Goal: Information Seeking & Learning: Find specific fact

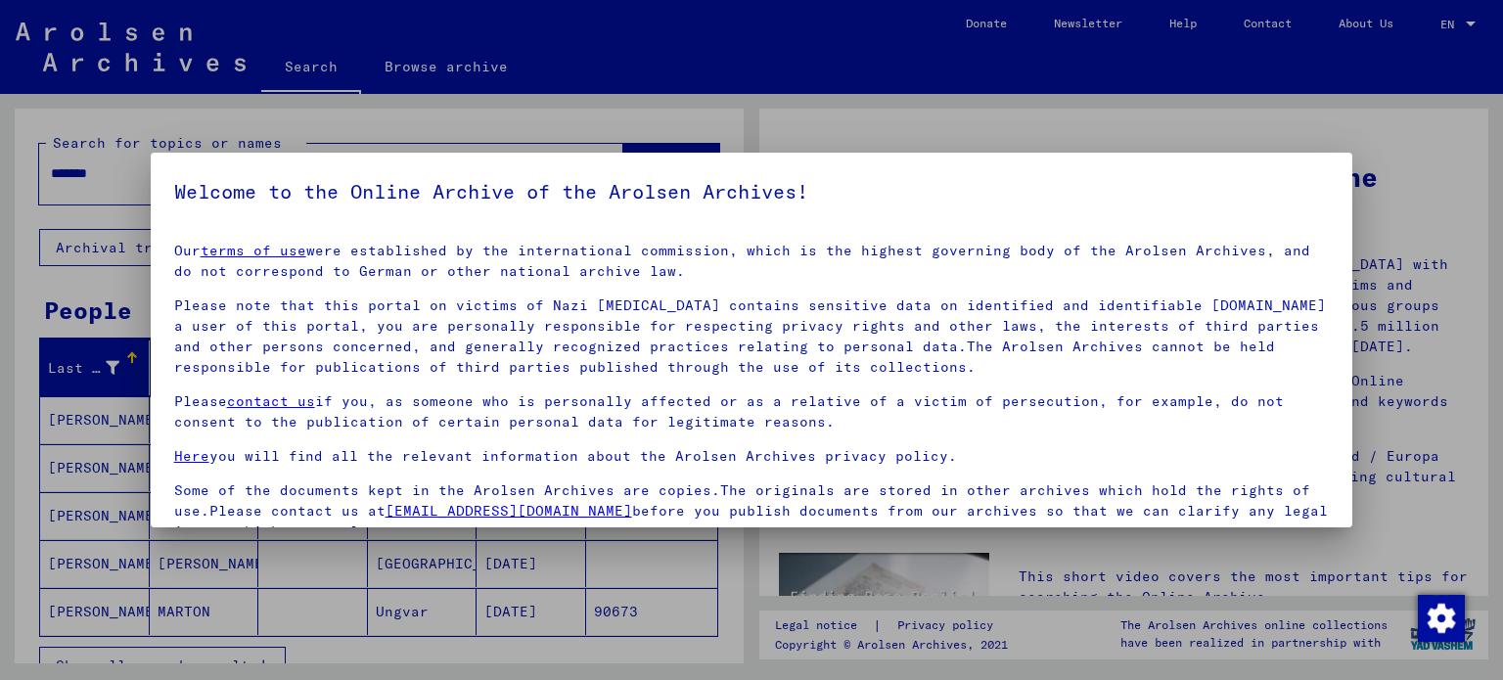
scroll to position [4, 0]
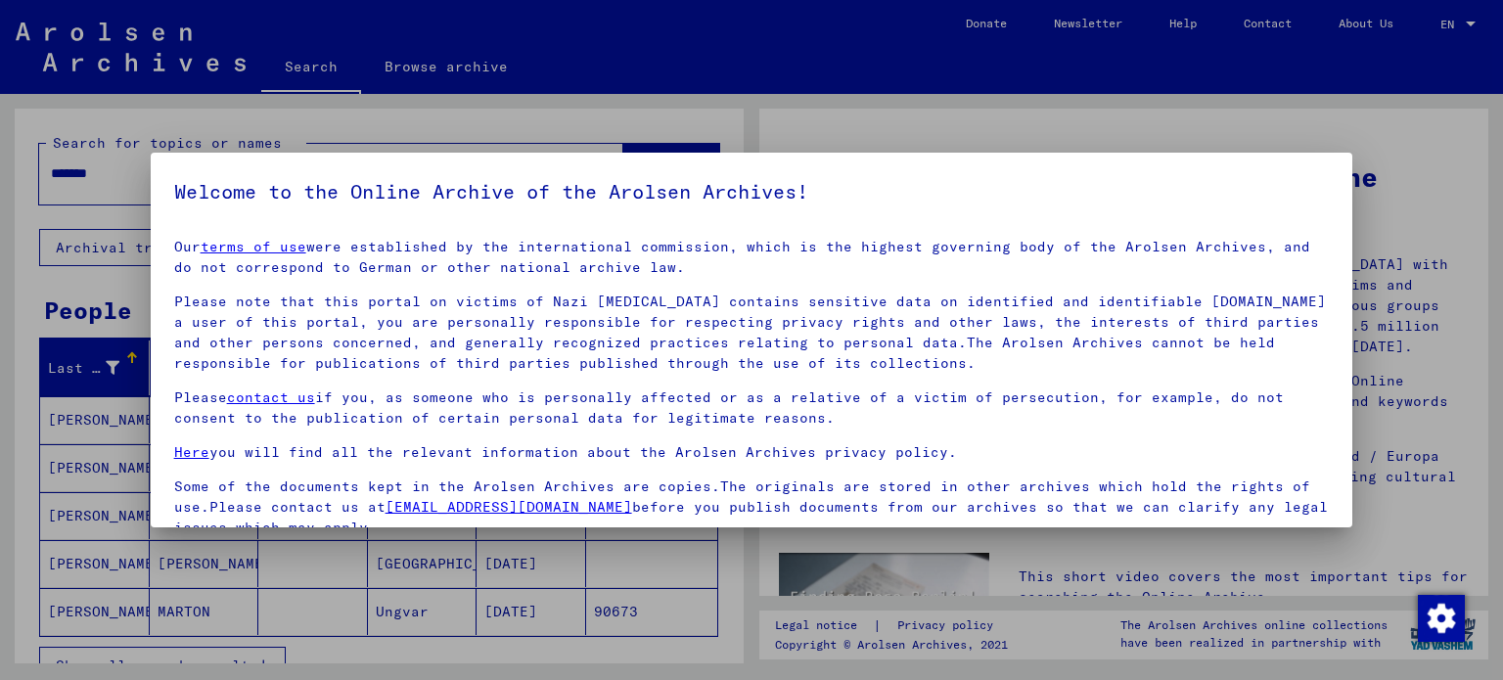
click at [641, 304] on p "Please note that this portal on victims of Nazi [MEDICAL_DATA] contains sensiti…" at bounding box center [752, 333] width 1156 height 82
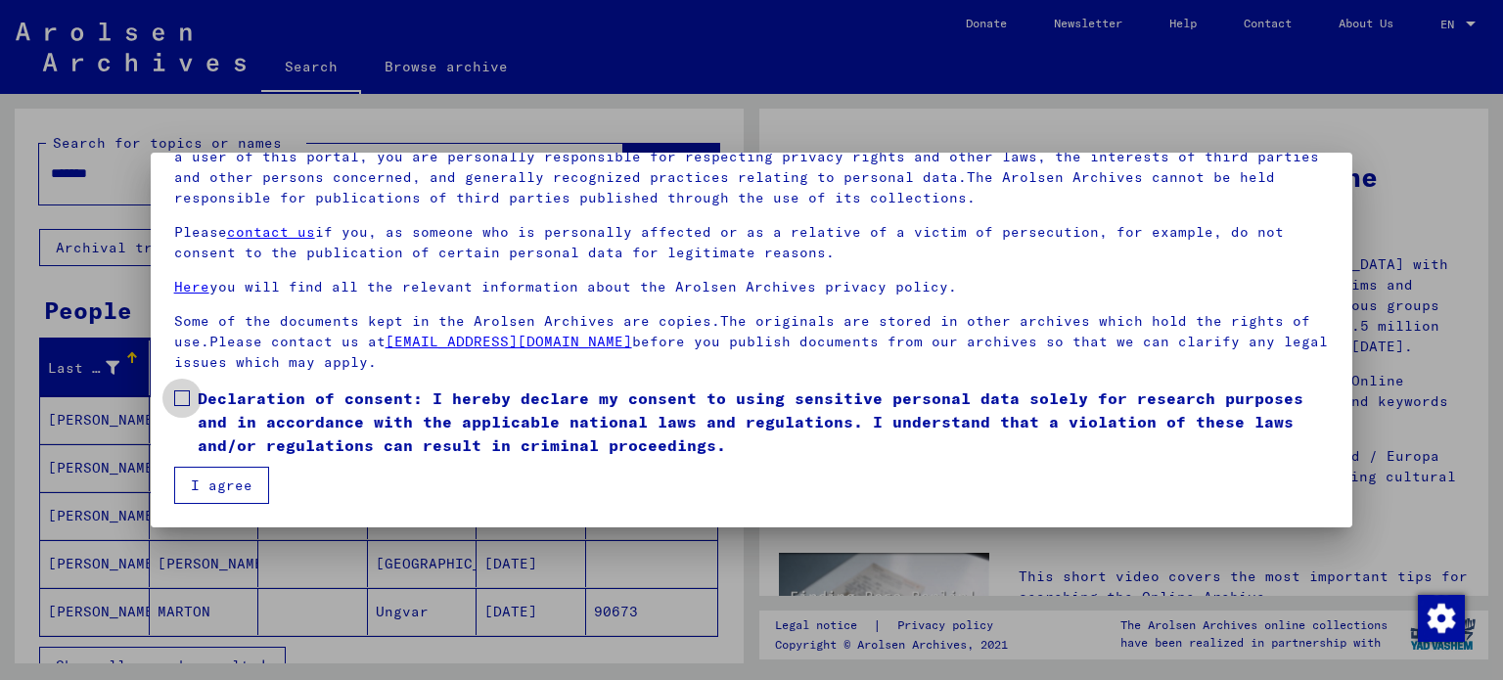
click at [177, 405] on span at bounding box center [182, 398] width 16 height 16
click at [215, 489] on button "I agree" at bounding box center [221, 485] width 95 height 37
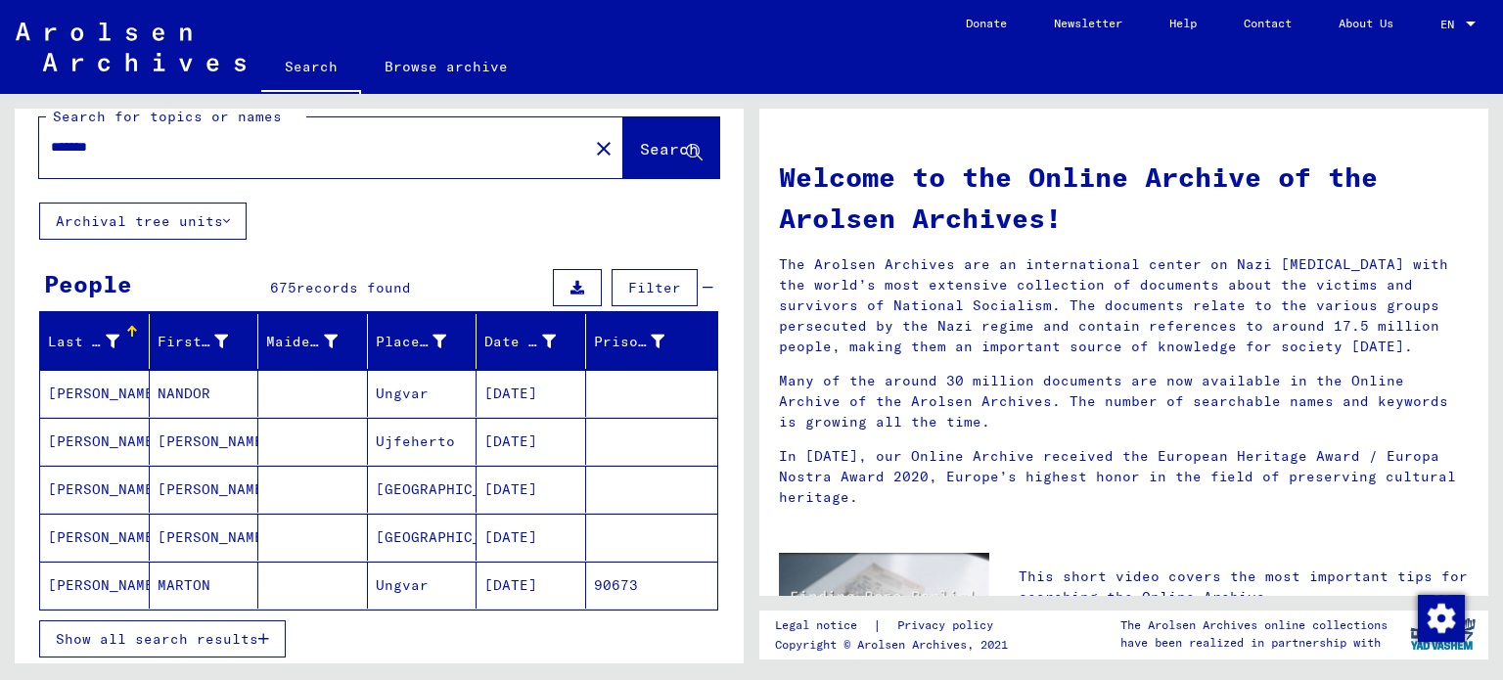
scroll to position [27, 0]
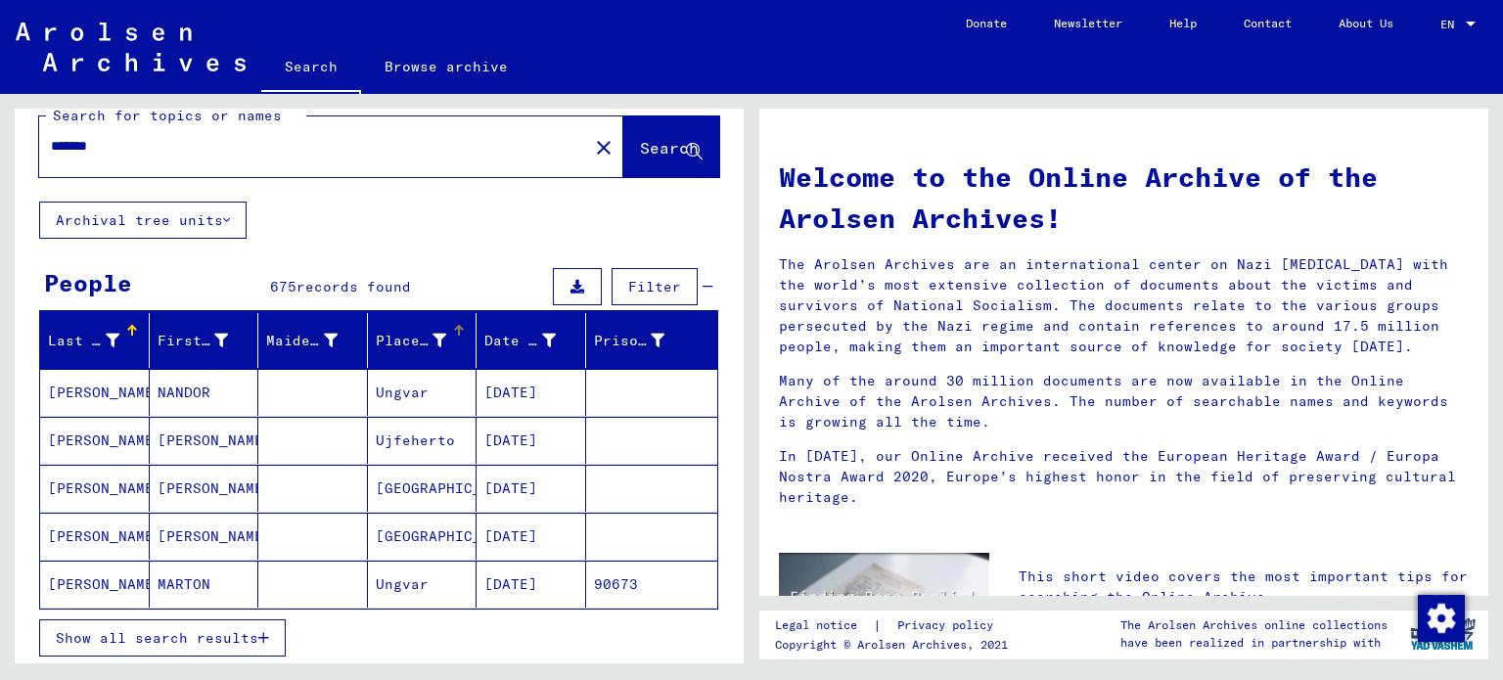
click at [388, 340] on div "Place of Birth" at bounding box center [411, 341] width 71 height 21
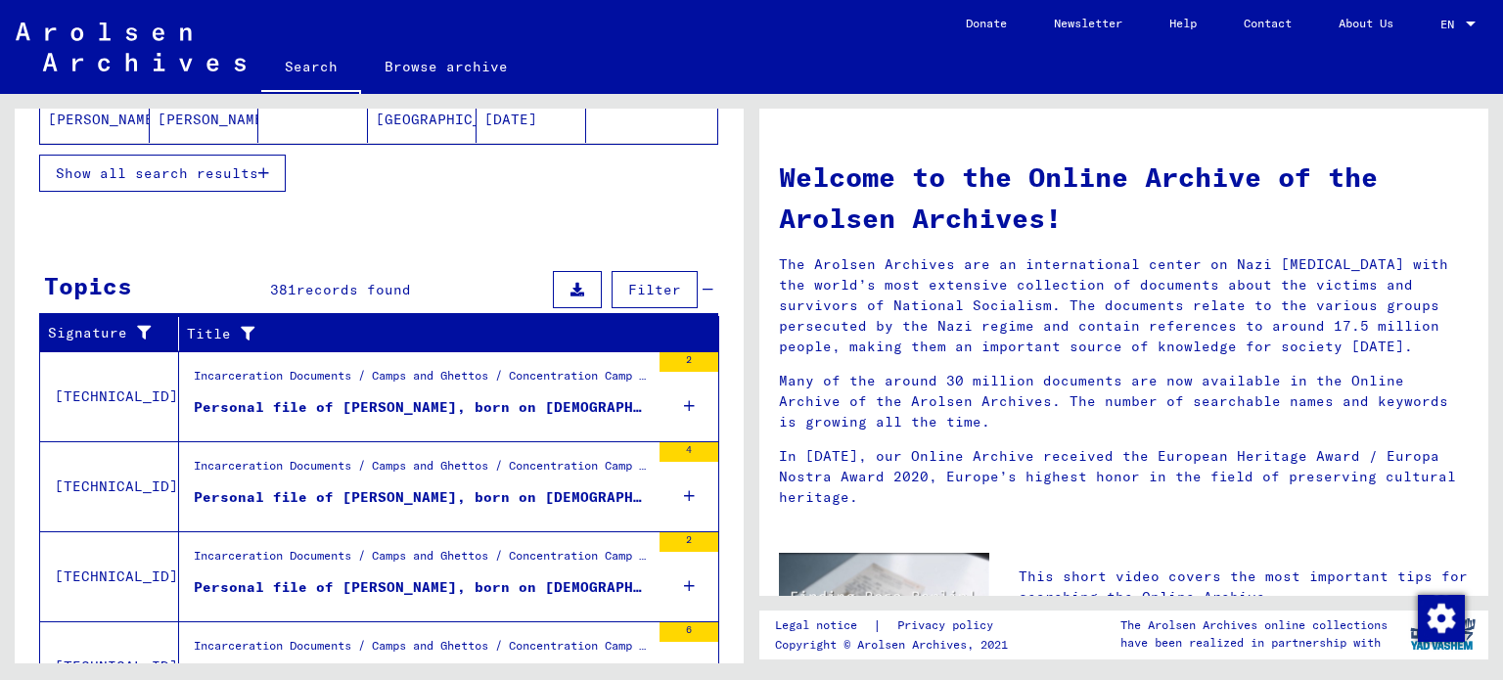
scroll to position [681, 0]
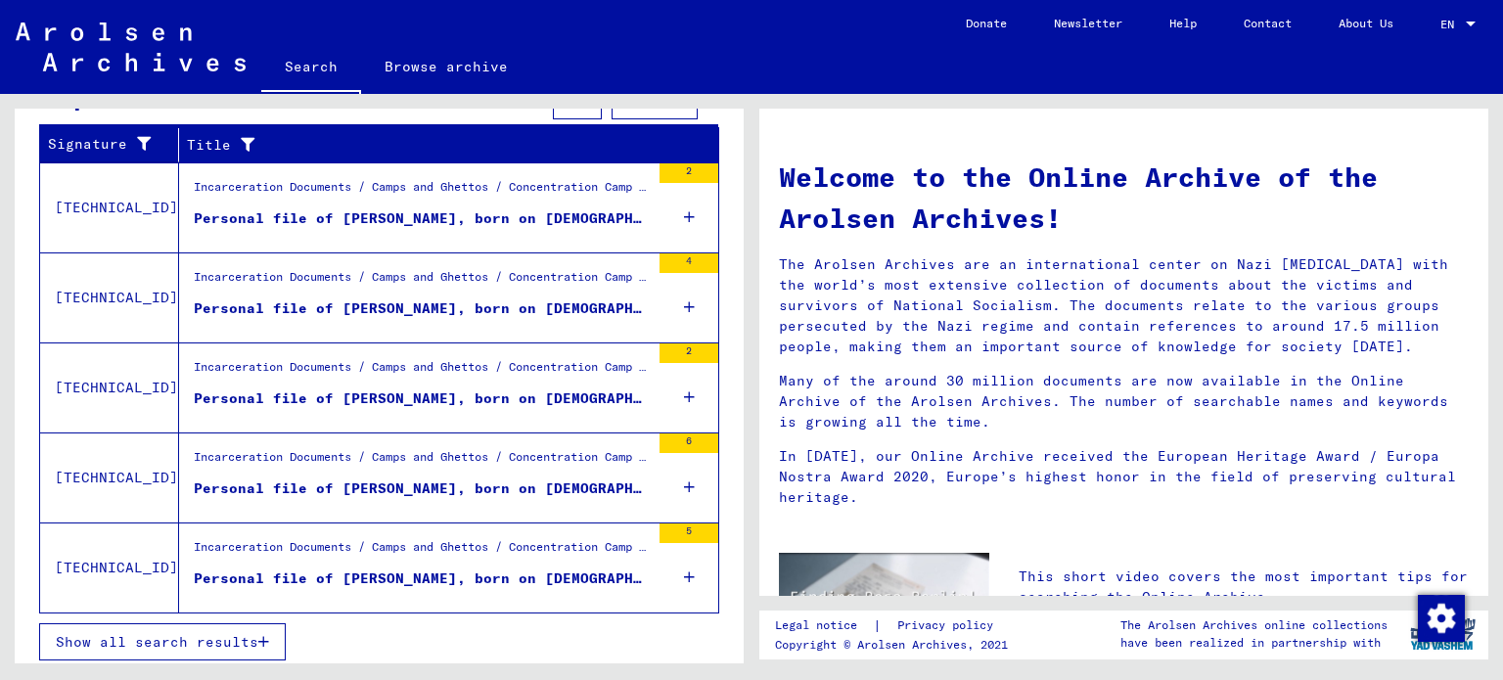
click at [168, 648] on button "Show all search results" at bounding box center [162, 641] width 247 height 37
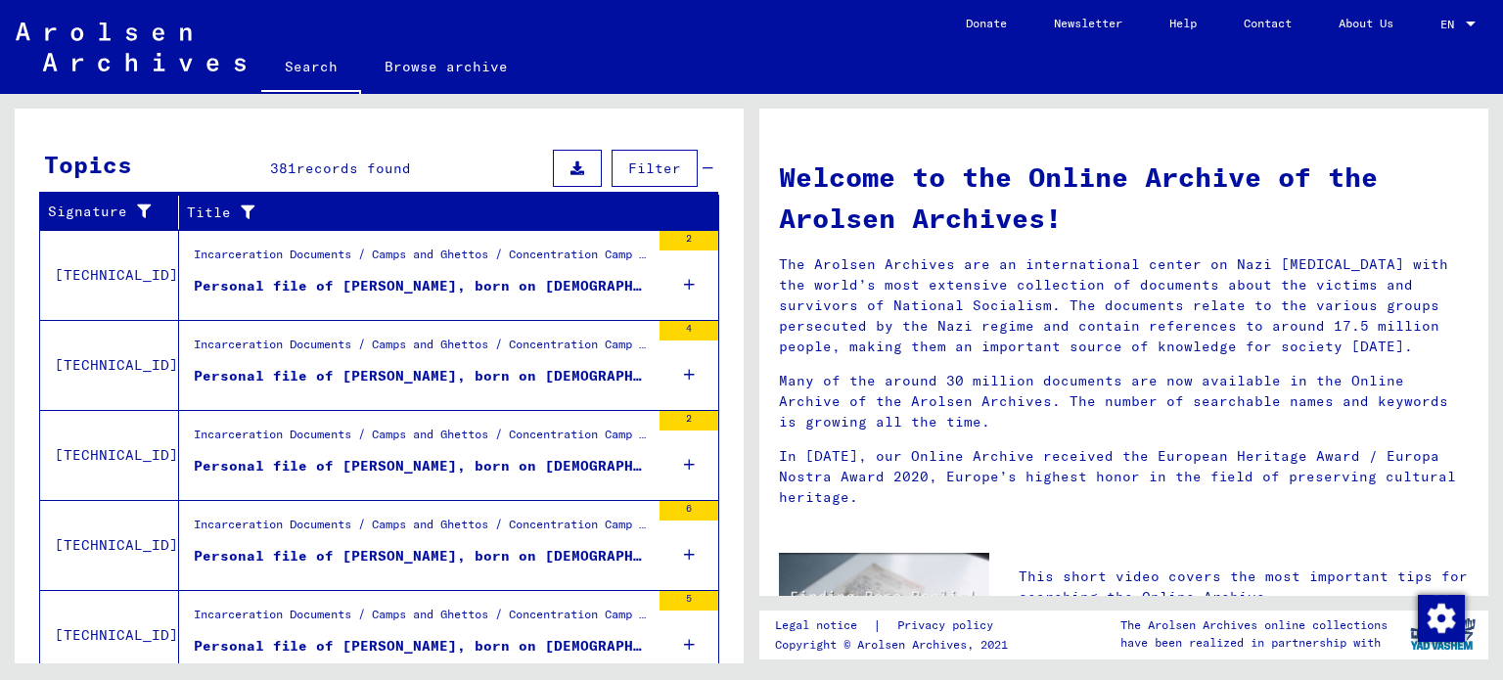
scroll to position [0, 0]
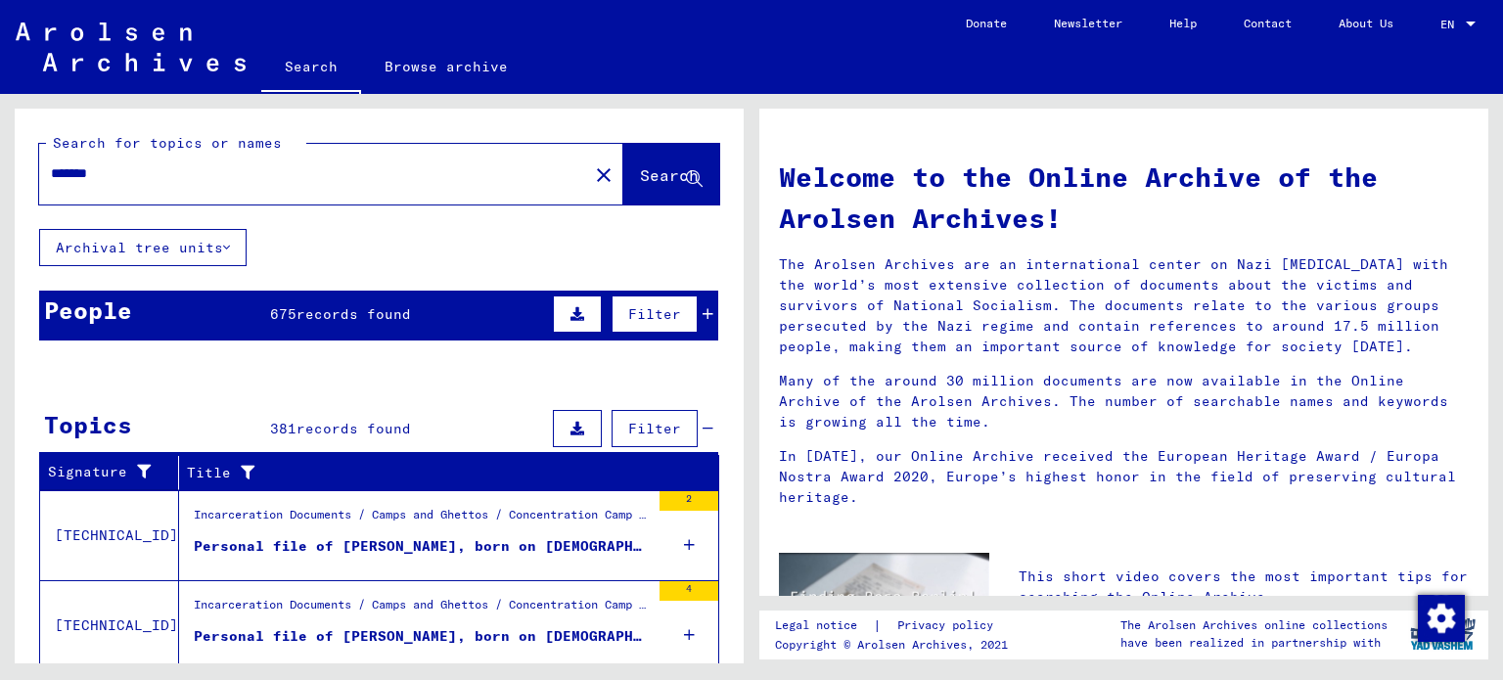
drag, startPoint x: 164, startPoint y: 170, endPoint x: 63, endPoint y: 176, distance: 101.9
click at [63, 176] on input "******" at bounding box center [308, 173] width 514 height 21
type input "**********"
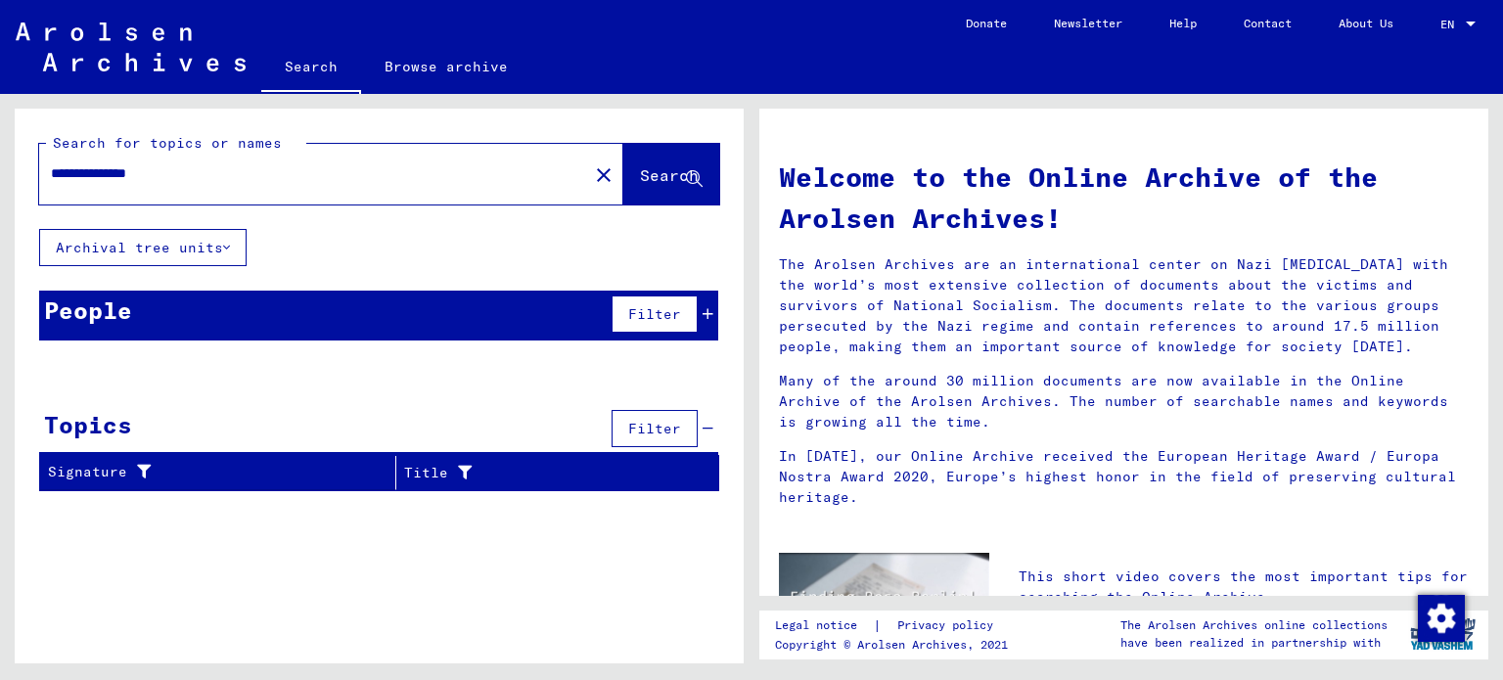
click at [114, 426] on div "Topics" at bounding box center [88, 424] width 88 height 35
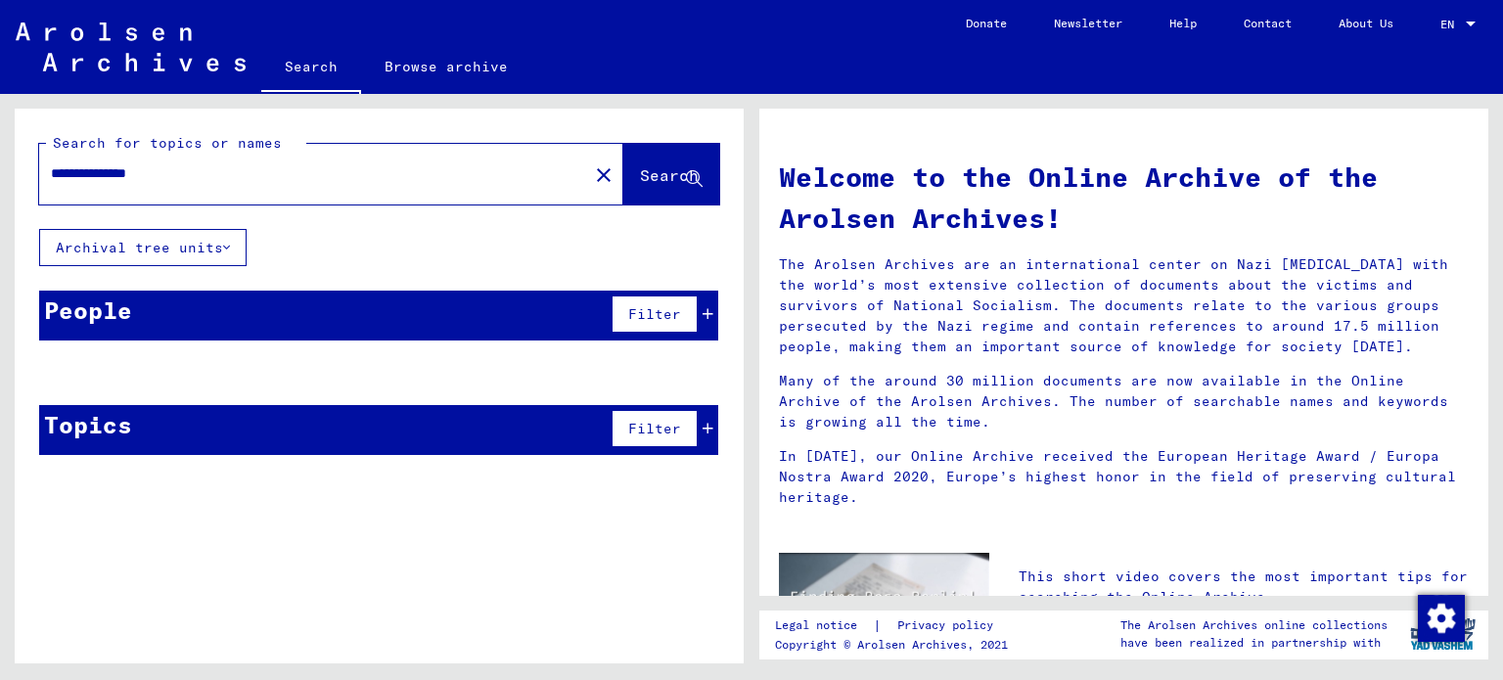
click at [114, 426] on div "Topics" at bounding box center [88, 424] width 88 height 35
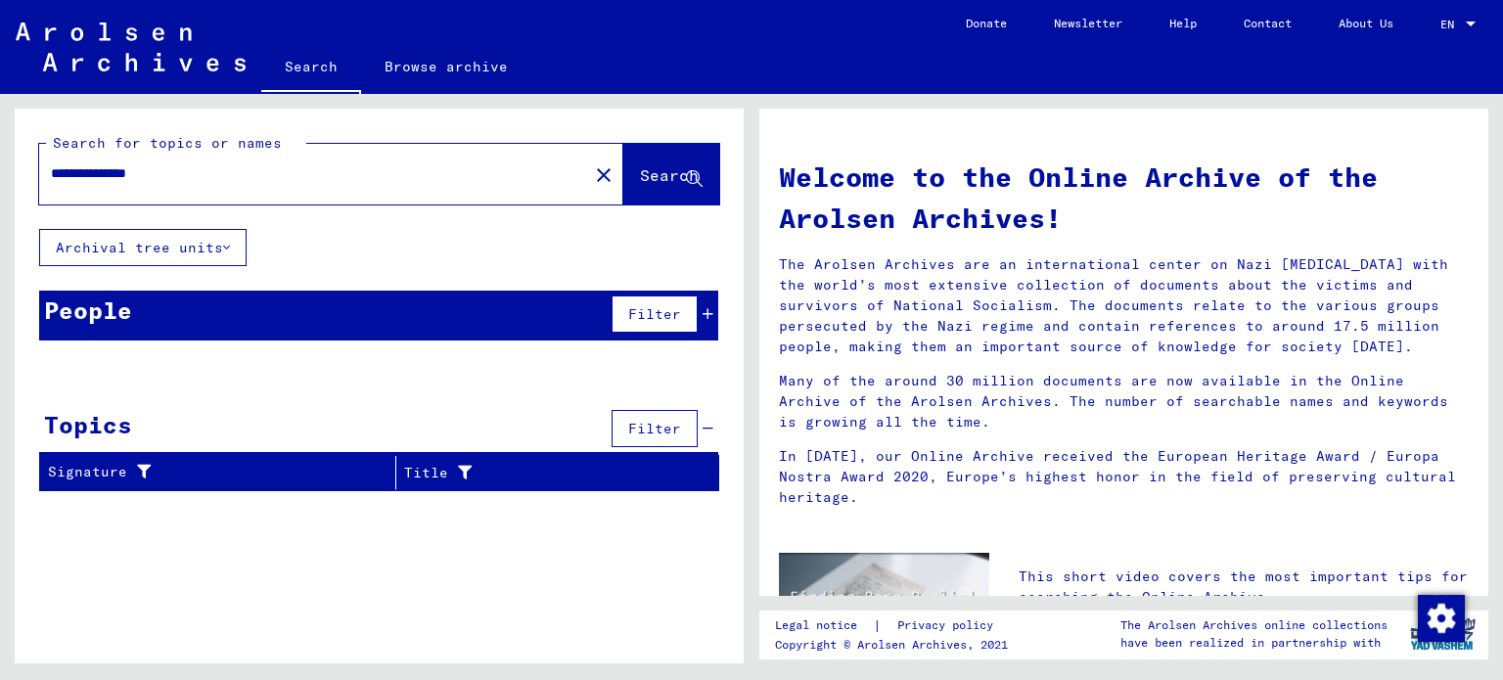
drag, startPoint x: 180, startPoint y: 524, endPoint x: 40, endPoint y: 530, distance: 140.1
click at [40, 530] on div "**********" at bounding box center [379, 394] width 729 height 570
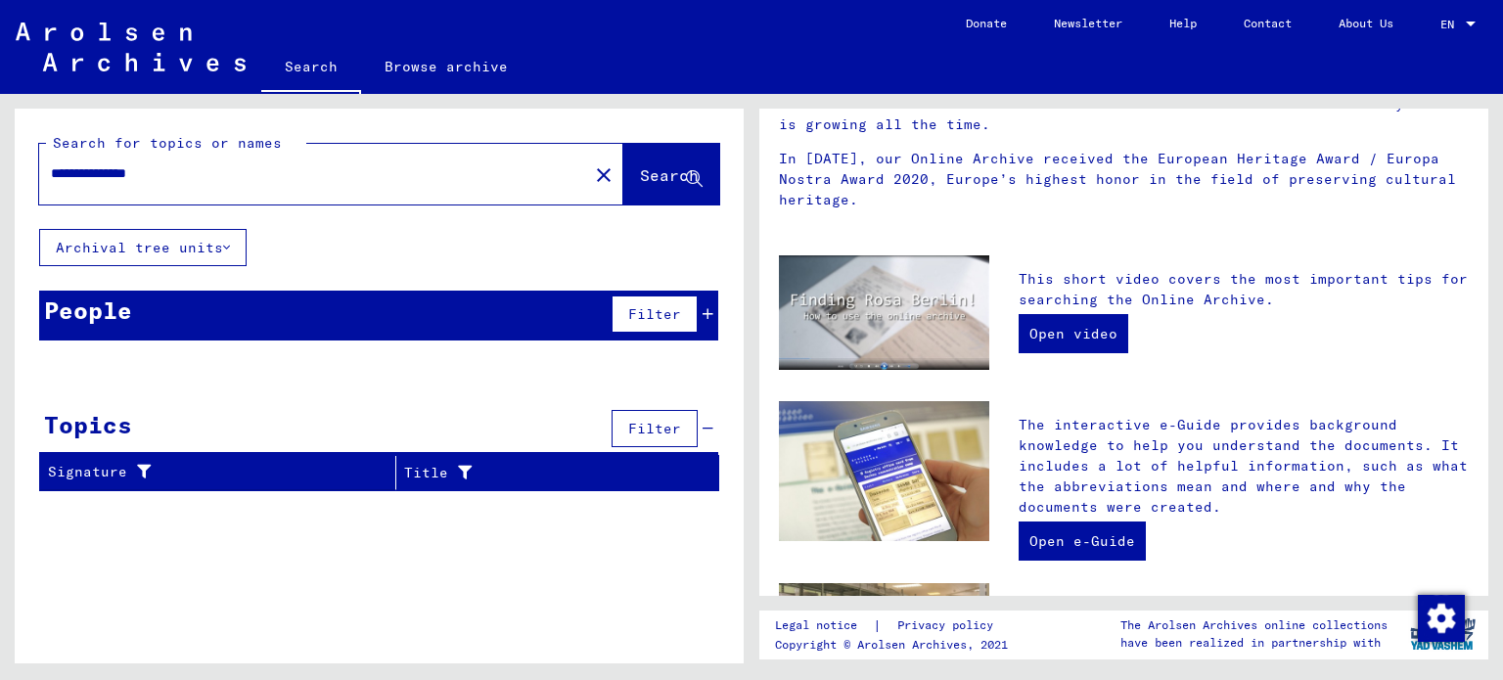
scroll to position [298, 0]
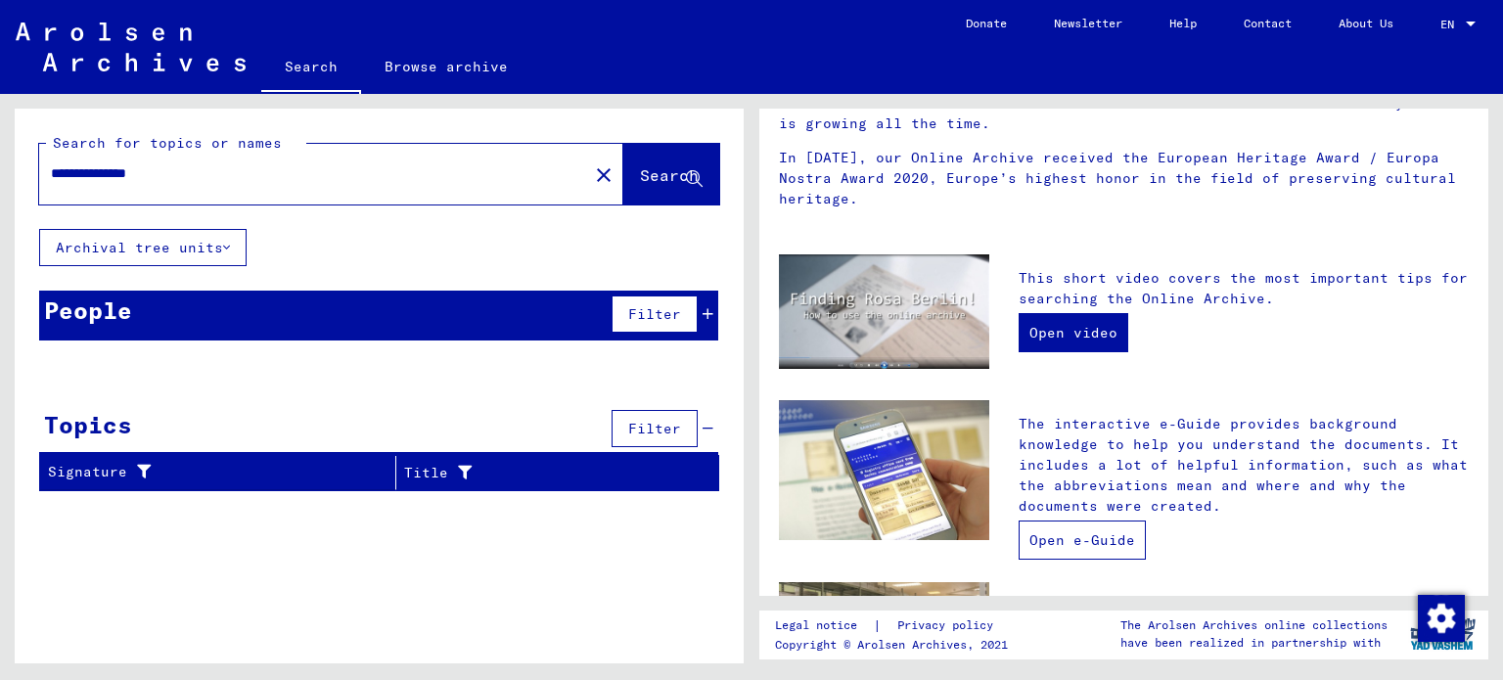
click at [1068, 531] on link "Open e-Guide" at bounding box center [1082, 540] width 127 height 39
